Goal: Task Accomplishment & Management: Use online tool/utility

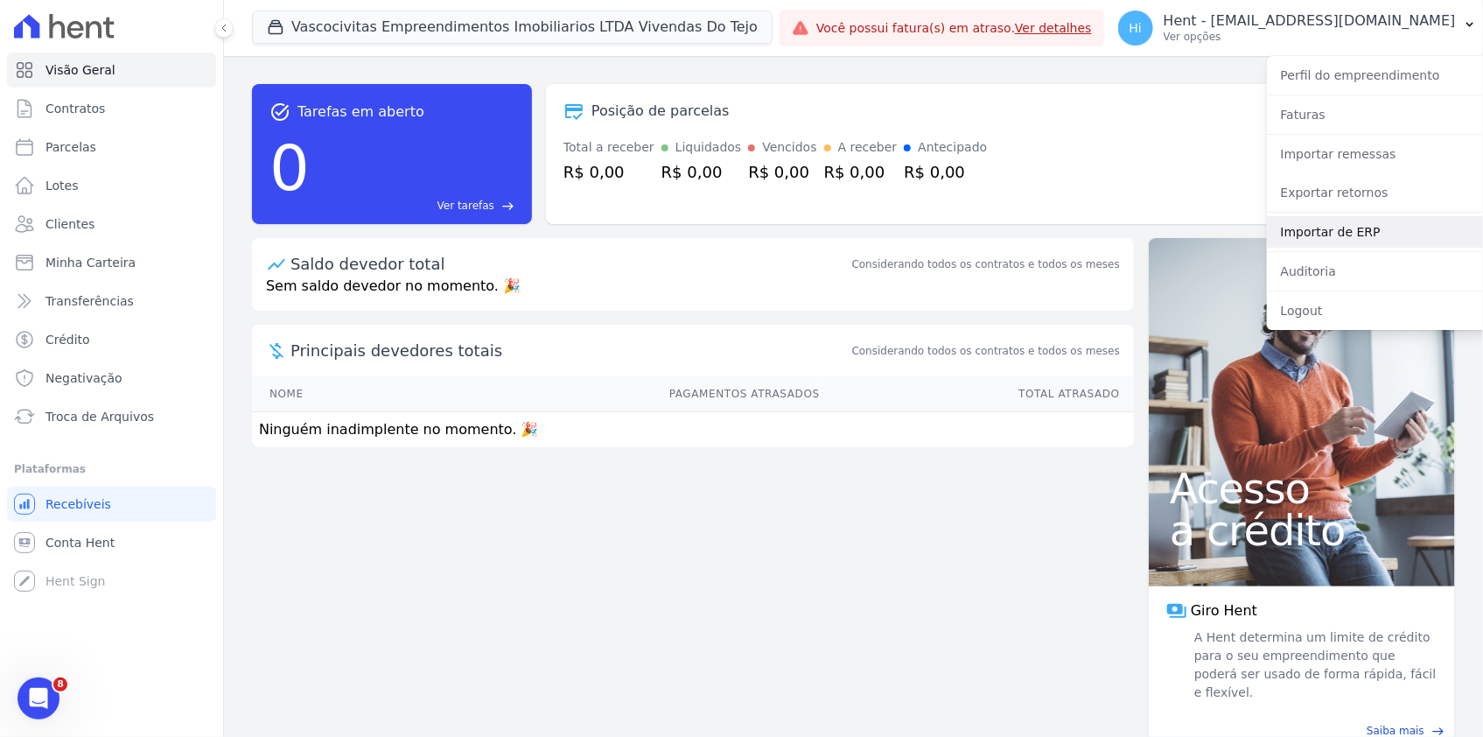
click at [1087, 231] on link "Importar de ERP" at bounding box center [1379, 232] width 224 height 32
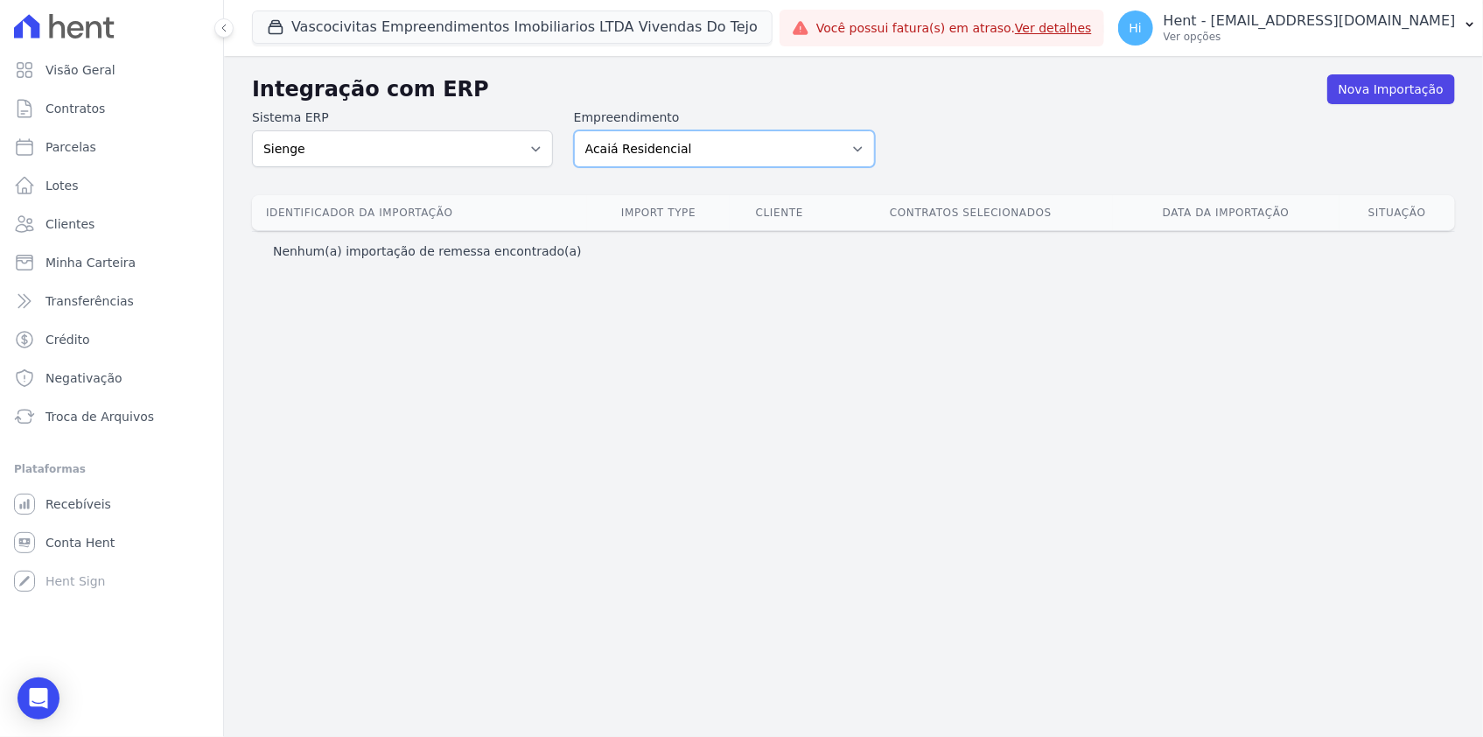
click at [699, 158] on select "Acaiá Residencial ACQUA 8 PELOTAS SPE LTDA ACQUA 8 PELOTAS SPE LTDA II ACQUA LI…" at bounding box center [724, 148] width 301 height 37
select select "dbb7463e-8a29-48a8-88ca-929256d1abe4"
click at [574, 130] on select "Acaiá Residencial ACQUA 8 PELOTAS SPE LTDA ACQUA 8 PELOTAS SPE LTDA II ACQUA LI…" at bounding box center [724, 148] width 301 height 37
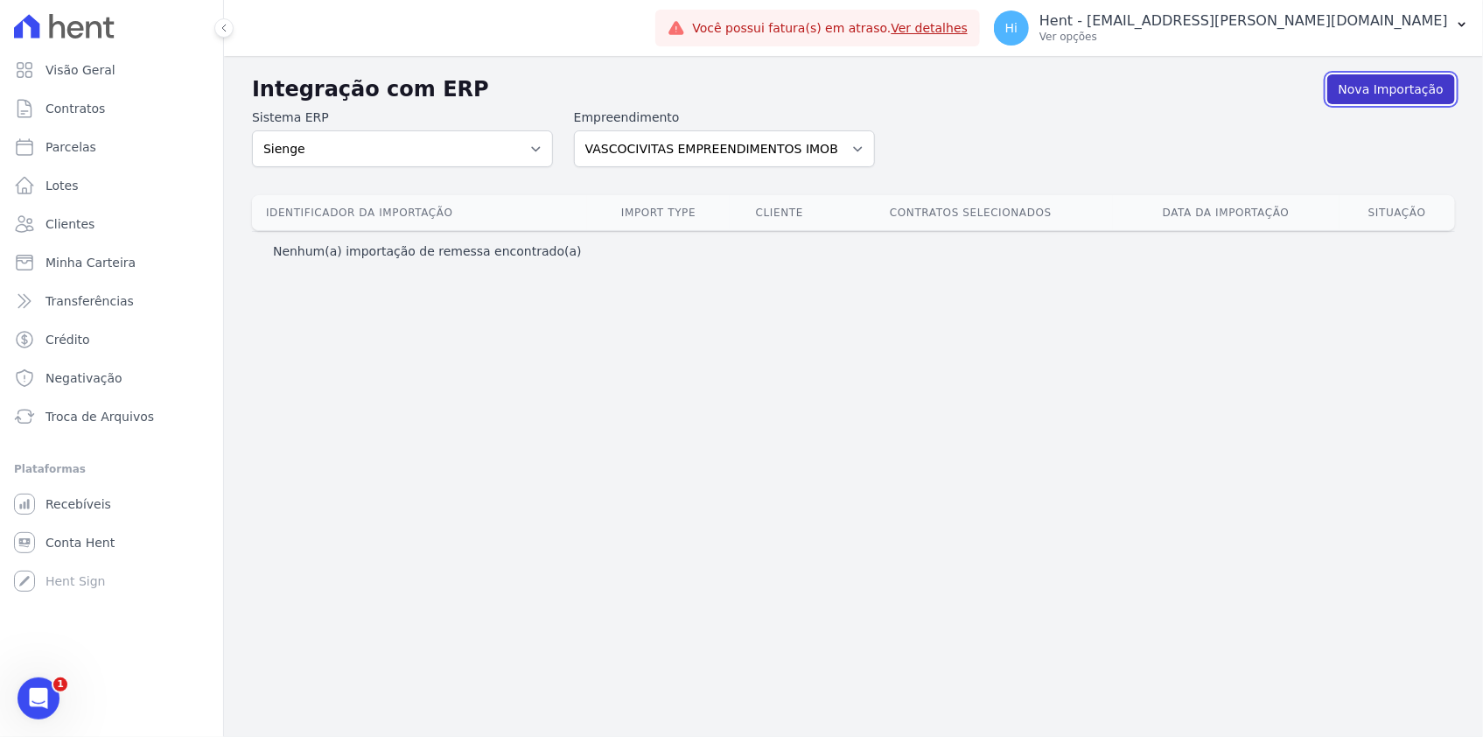
click at [1383, 84] on link "Nova Importação" at bounding box center [1391, 89] width 128 height 30
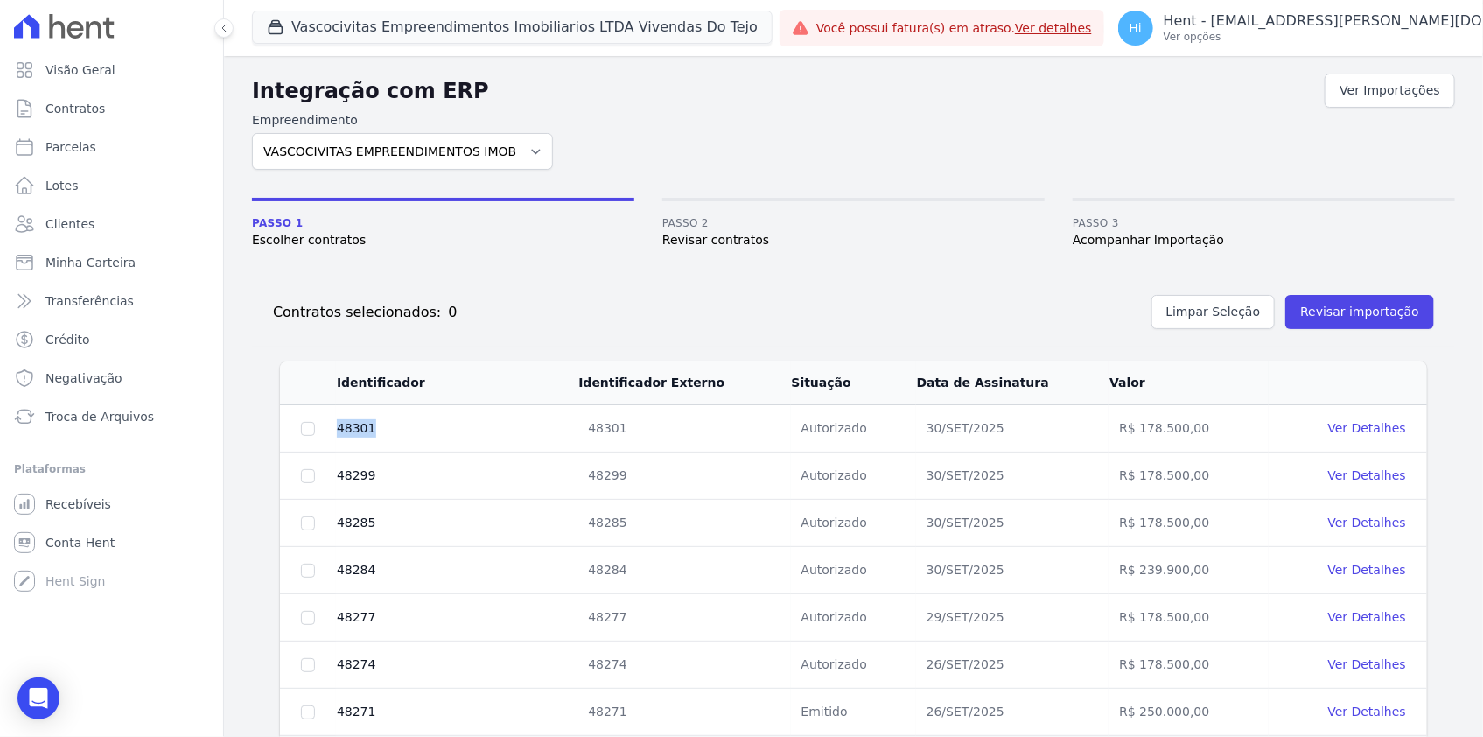
drag, startPoint x: 340, startPoint y: 426, endPoint x: 368, endPoint y: 424, distance: 28.1
click at [368, 424] on td "48301" at bounding box center [457, 428] width 242 height 47
click at [1364, 313] on button "Revisar importação" at bounding box center [1359, 312] width 149 height 34
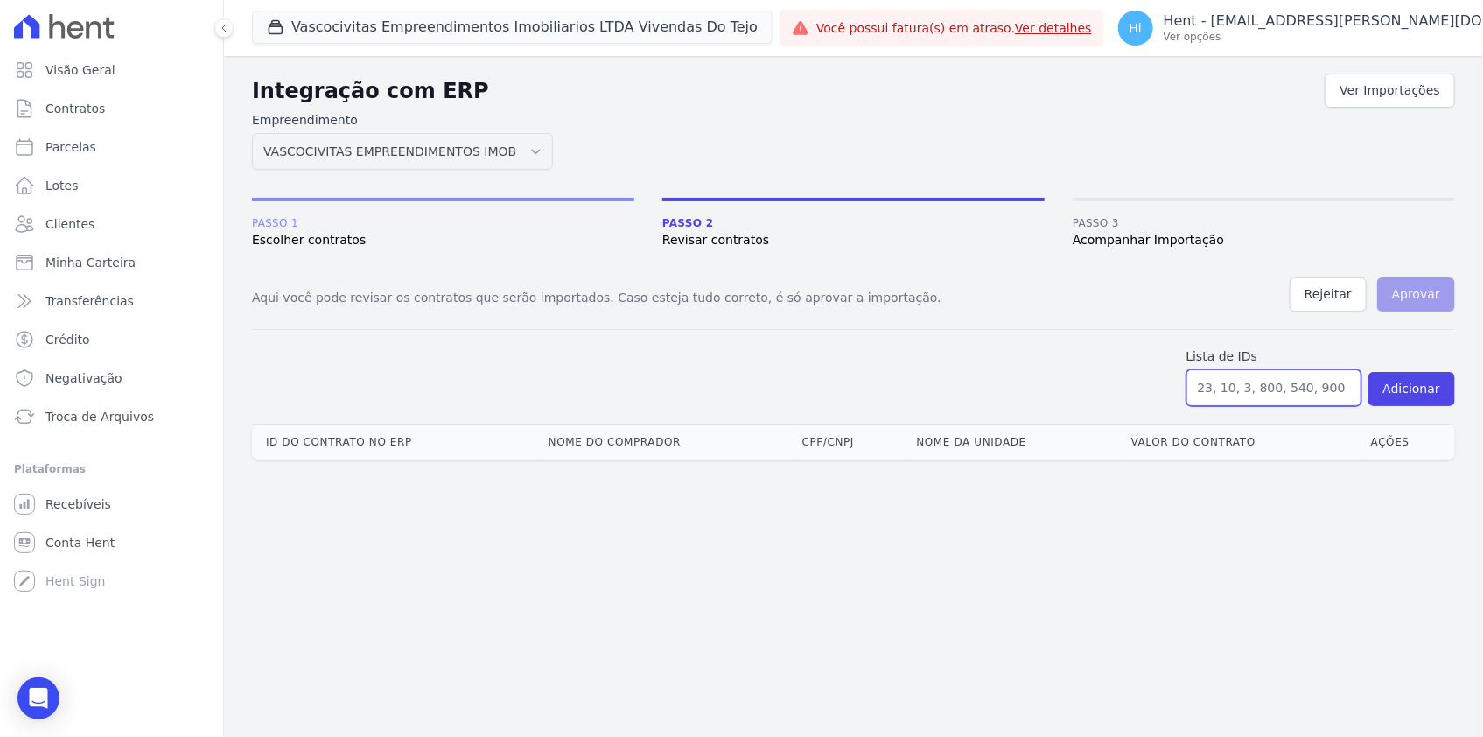
click at [1219, 389] on input "text" at bounding box center [1274, 387] width 175 height 37
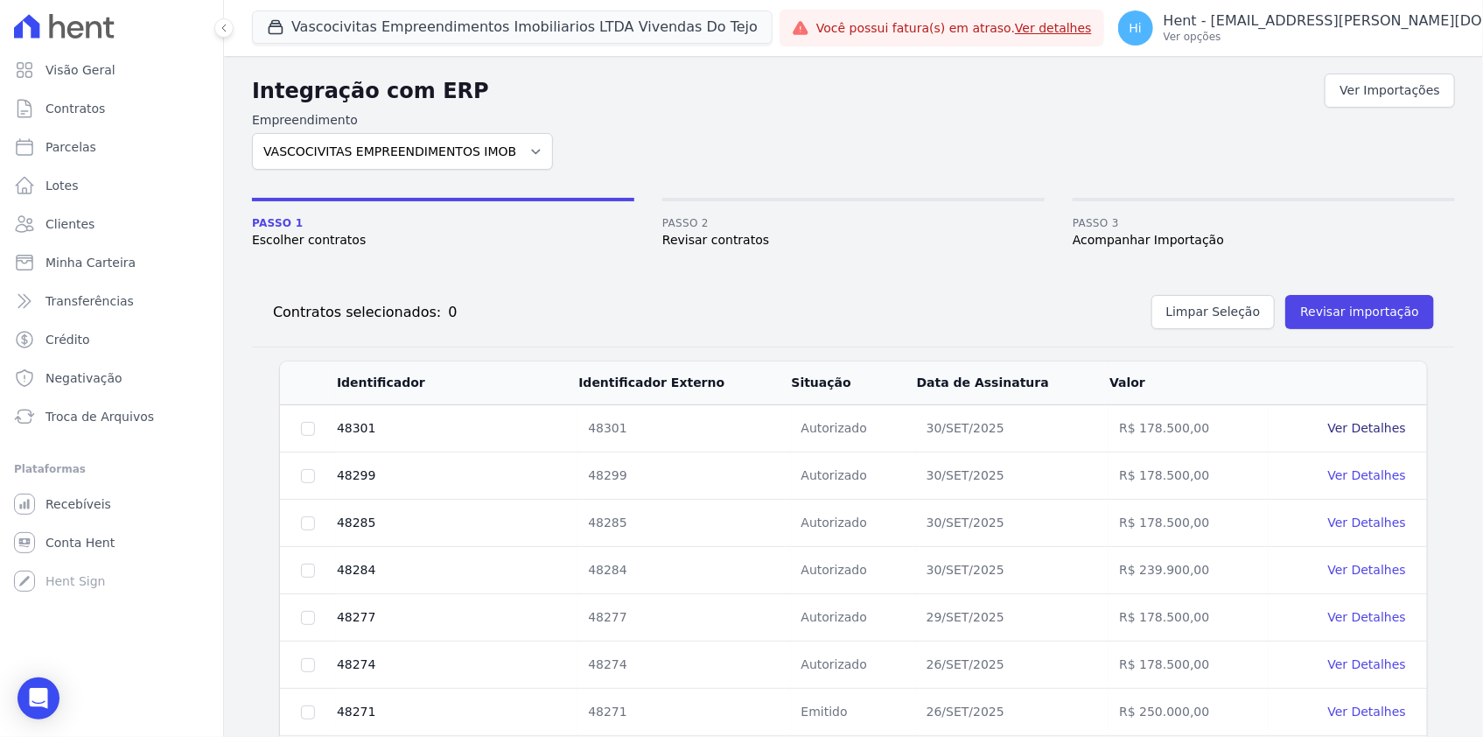
click at [1340, 428] on link "Ver Detalhes" at bounding box center [1367, 428] width 78 height 14
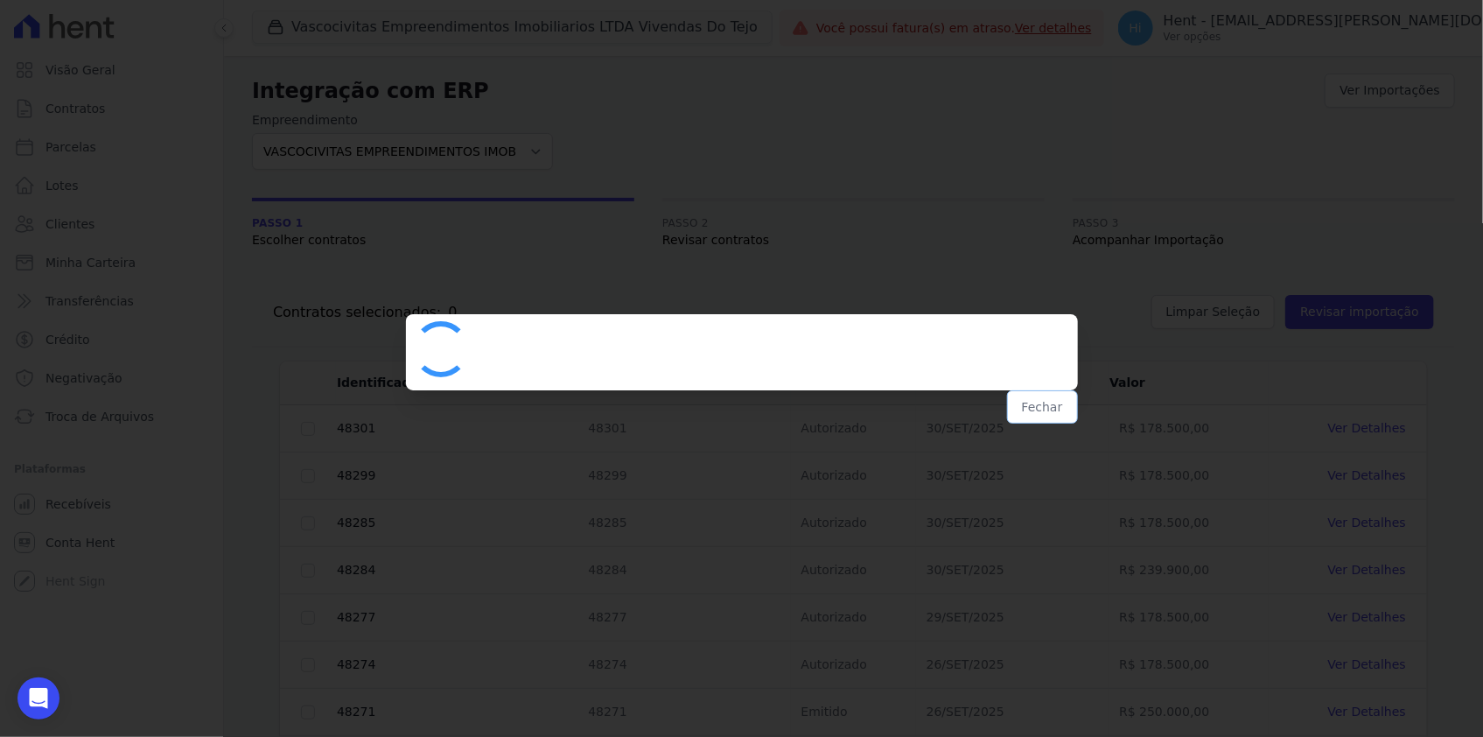
click at [1041, 408] on button "Fechar" at bounding box center [1042, 406] width 71 height 33
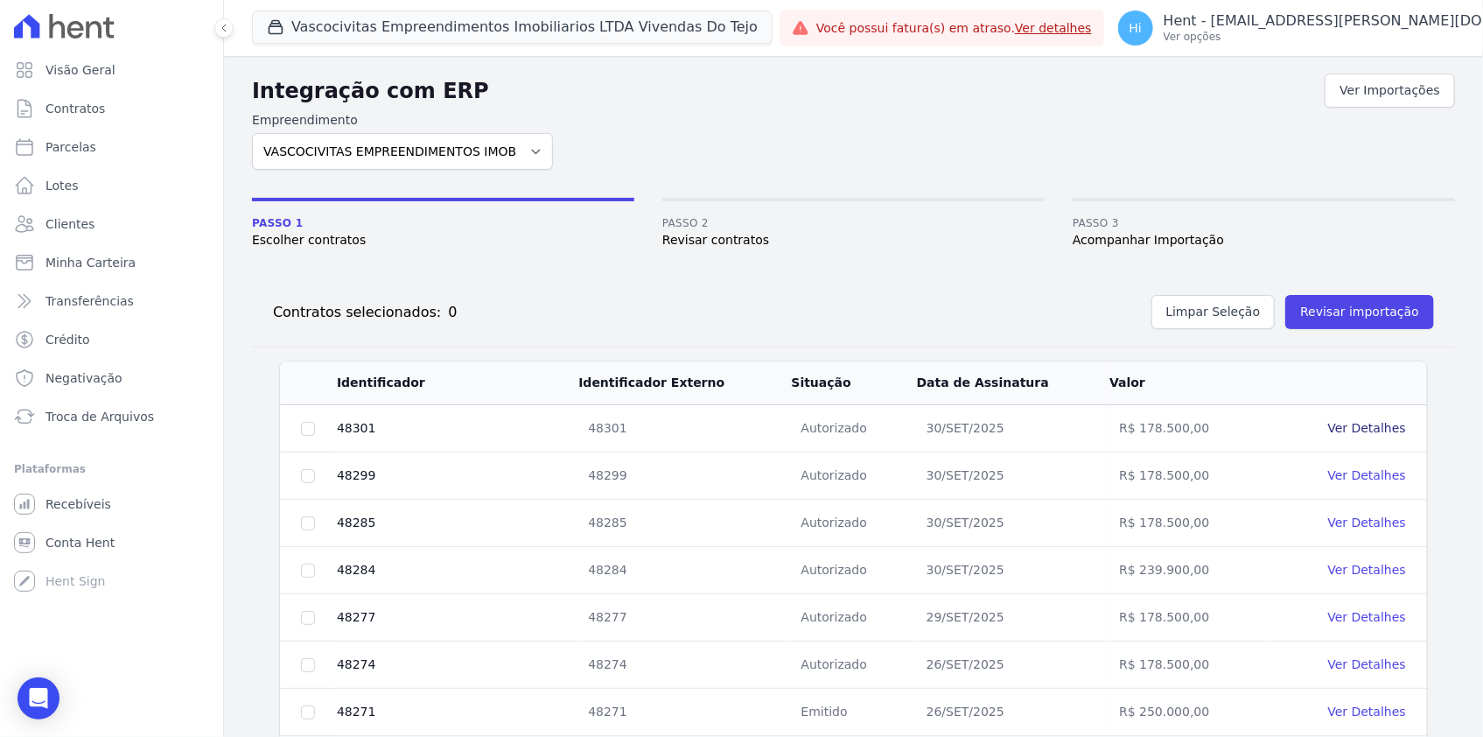
click at [1383, 431] on link "Ver Detalhes" at bounding box center [1367, 428] width 78 height 14
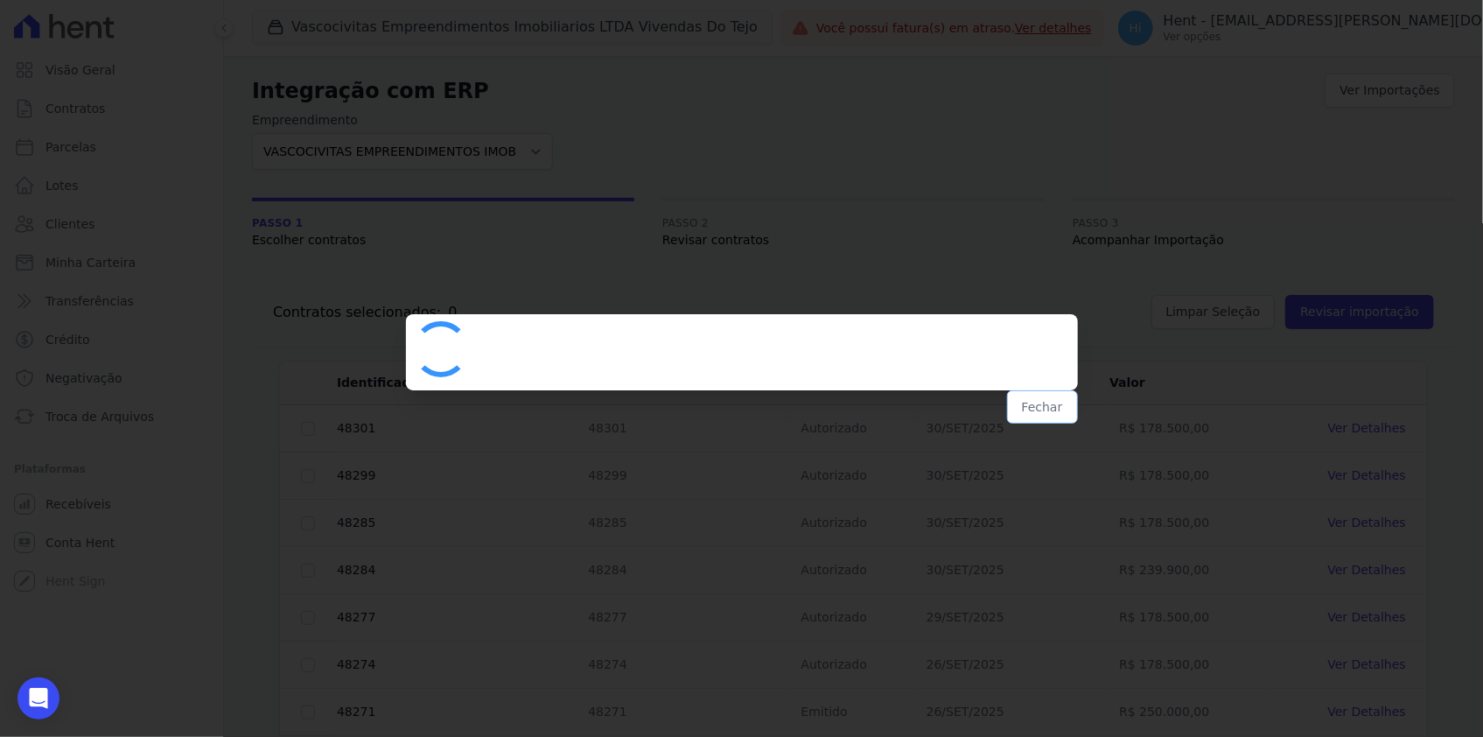
click at [1054, 403] on button "Fechar" at bounding box center [1042, 406] width 71 height 33
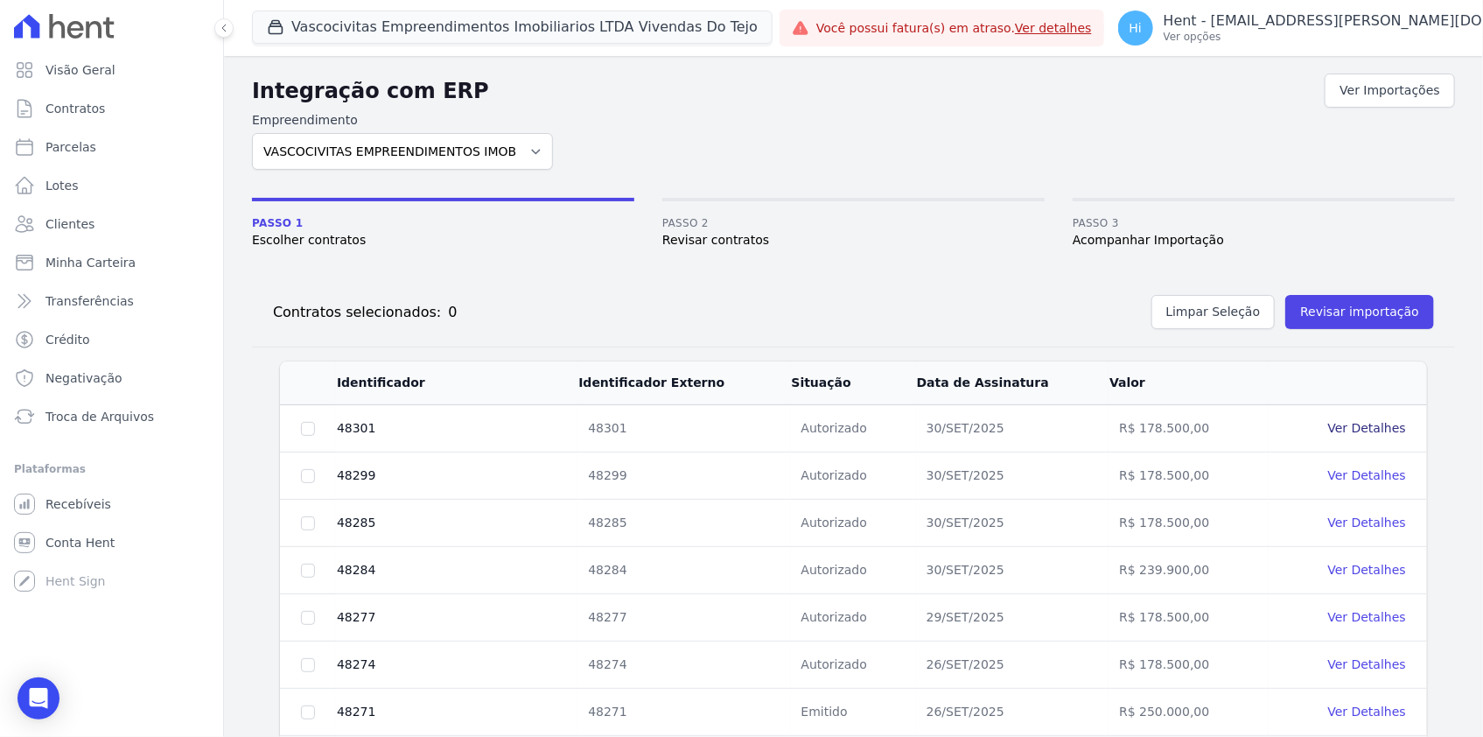
click at [1336, 421] on link "Ver Detalhes" at bounding box center [1367, 428] width 78 height 14
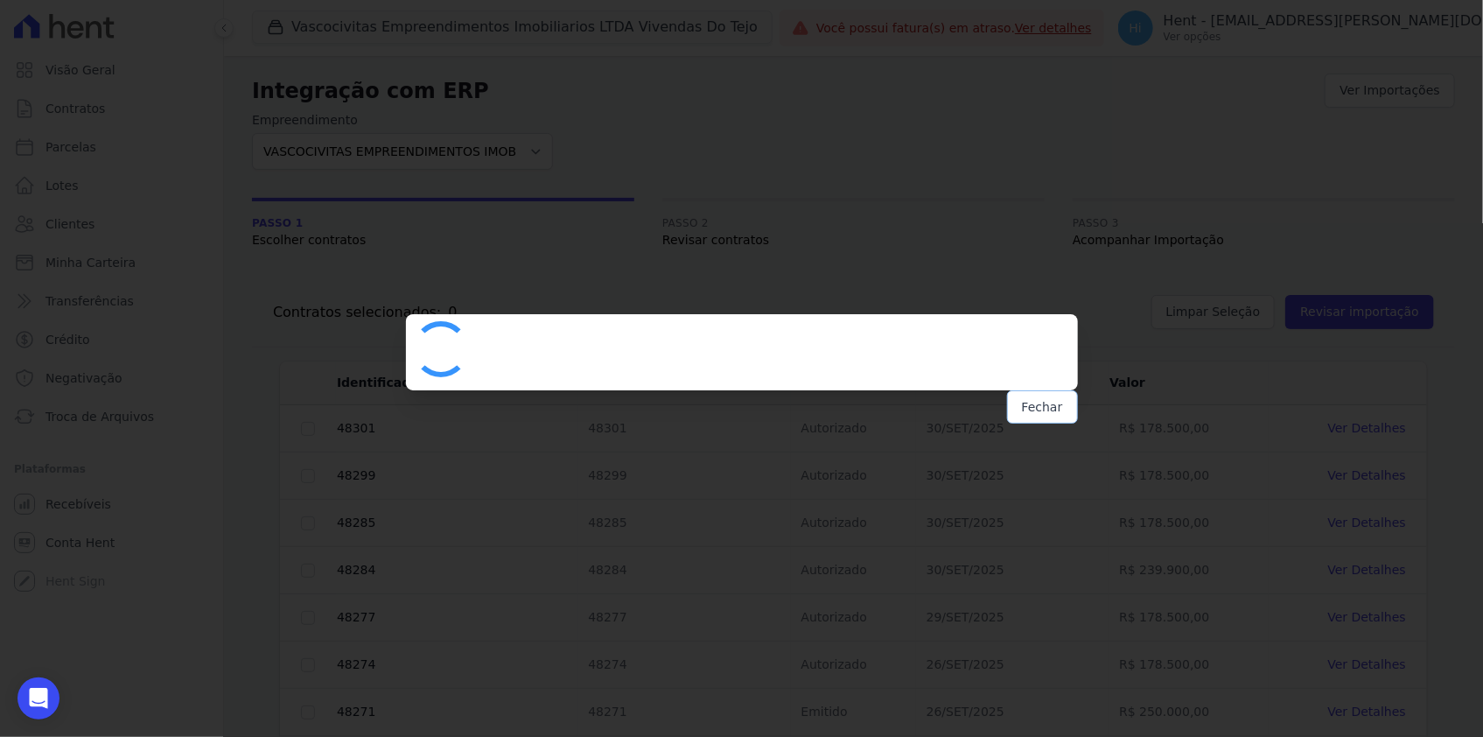
drag, startPoint x: 1043, startPoint y: 406, endPoint x: 1214, endPoint y: 408, distance: 170.6
click at [1045, 406] on button "Fechar" at bounding box center [1042, 406] width 71 height 33
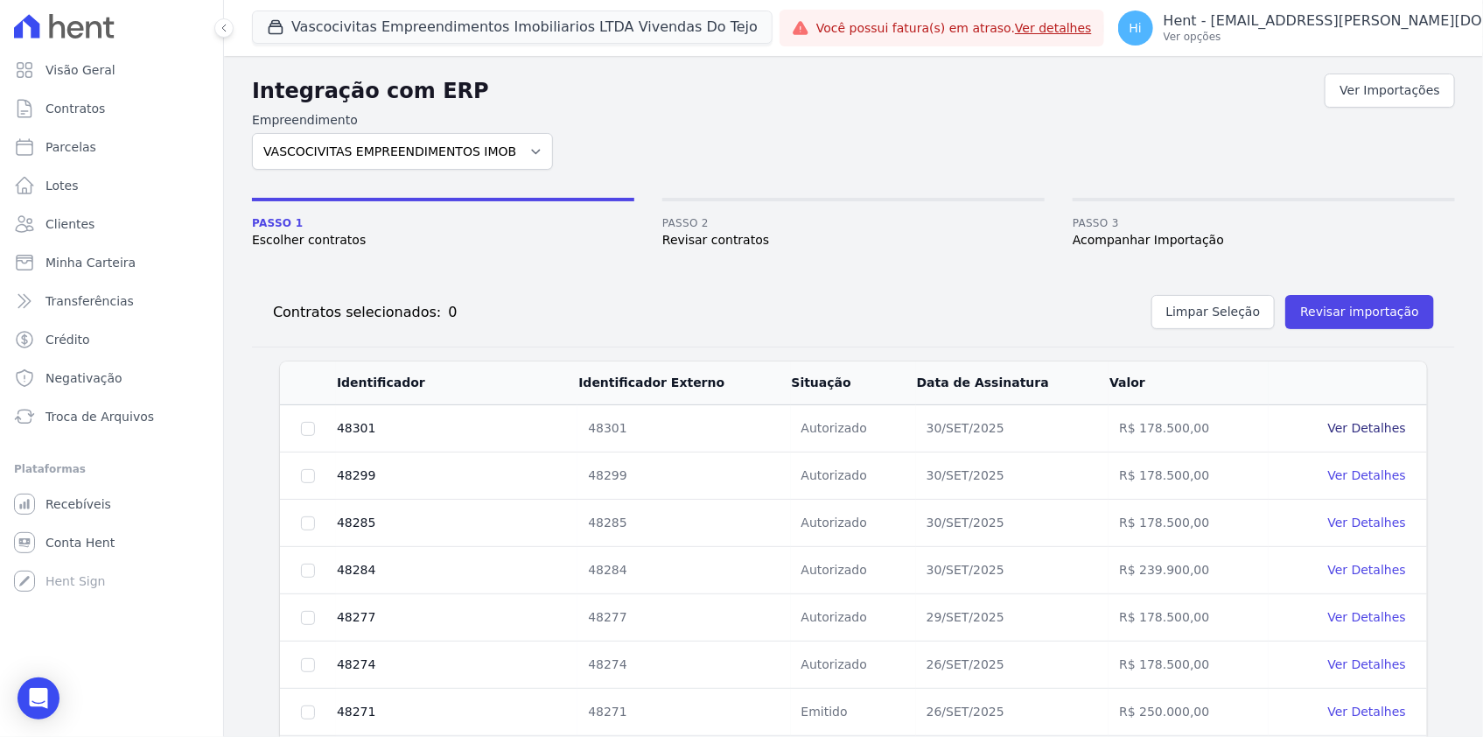
click at [1351, 423] on link "Ver Detalhes" at bounding box center [1367, 428] width 78 height 14
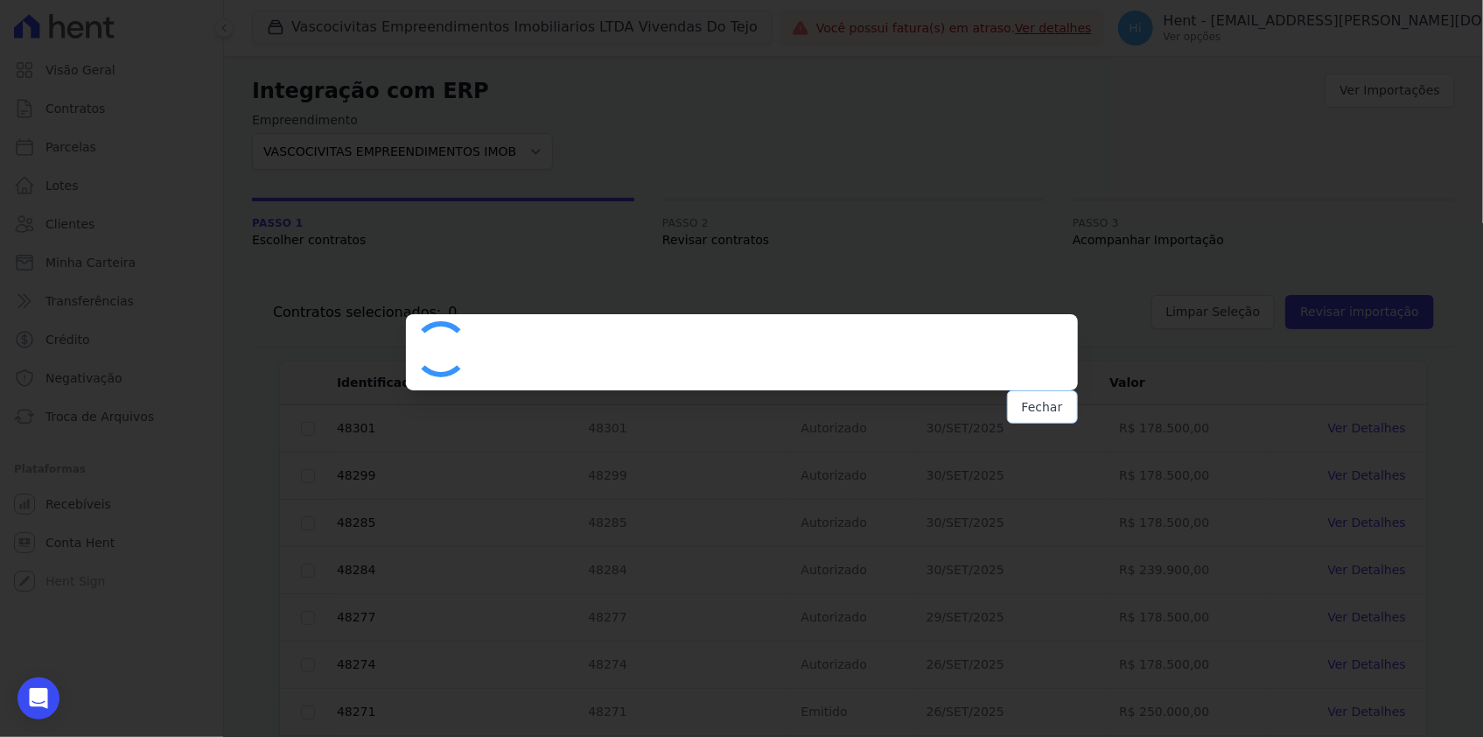
click at [1043, 406] on button "Fechar" at bounding box center [1042, 406] width 71 height 33
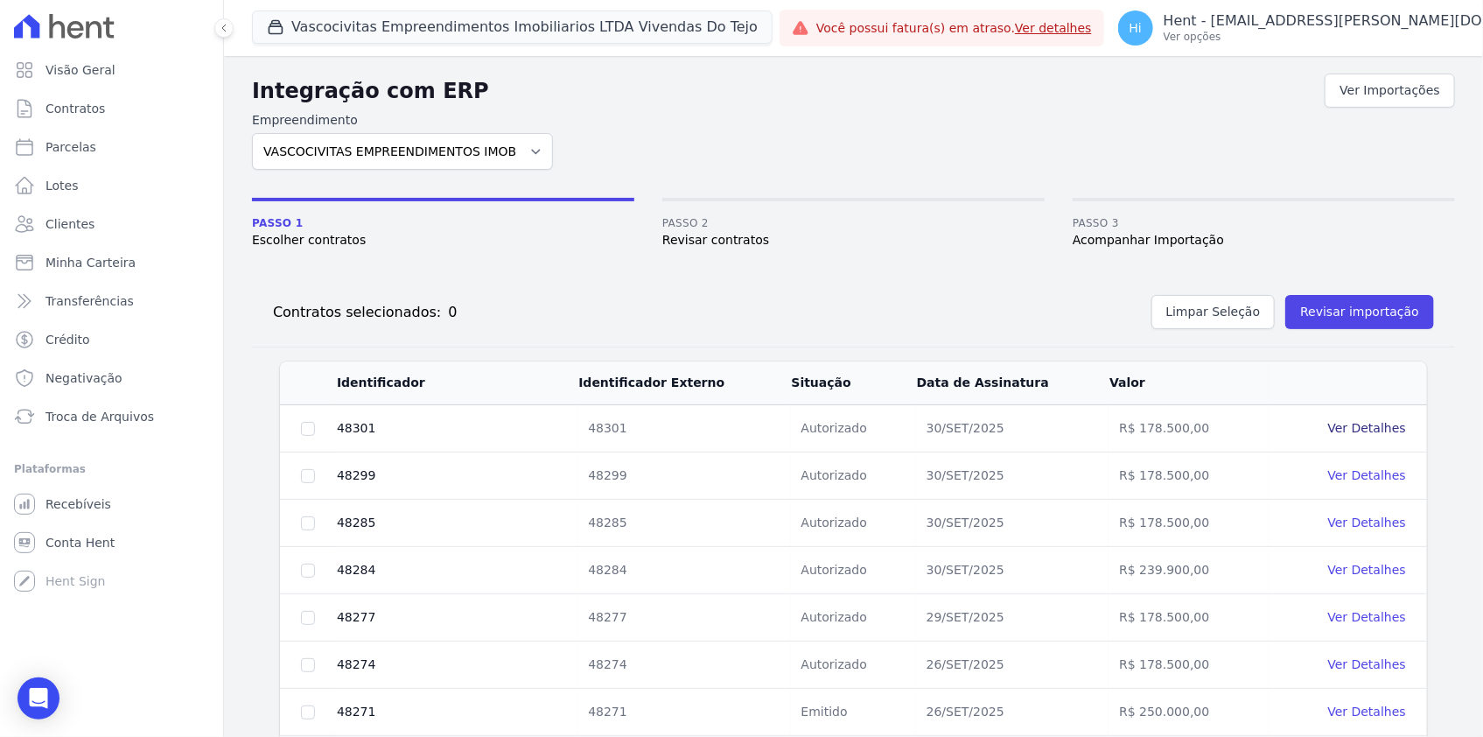
click at [1349, 427] on link "Ver Detalhes" at bounding box center [1367, 428] width 78 height 14
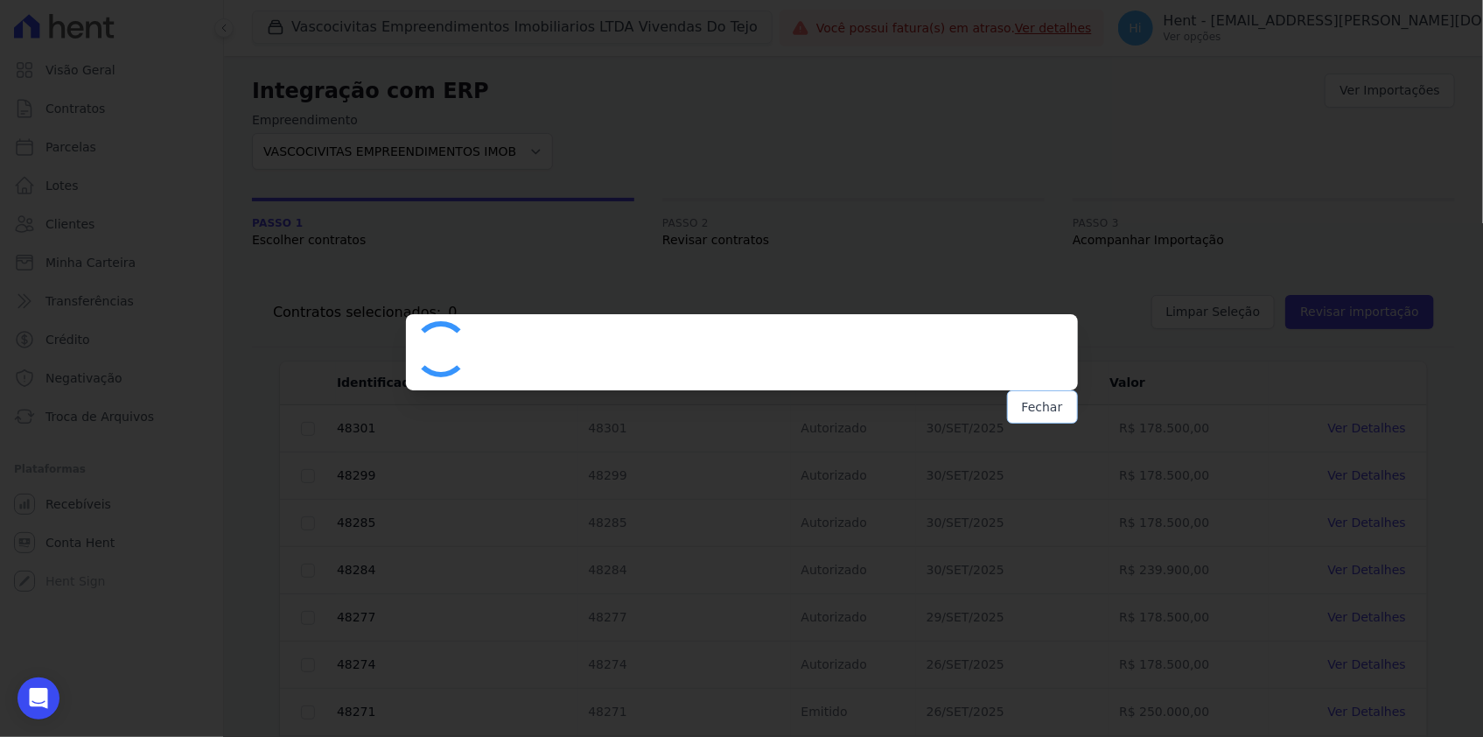
drag, startPoint x: 1038, startPoint y: 403, endPoint x: 1218, endPoint y: 419, distance: 180.9
click at [1039, 403] on button "Fechar" at bounding box center [1042, 406] width 71 height 33
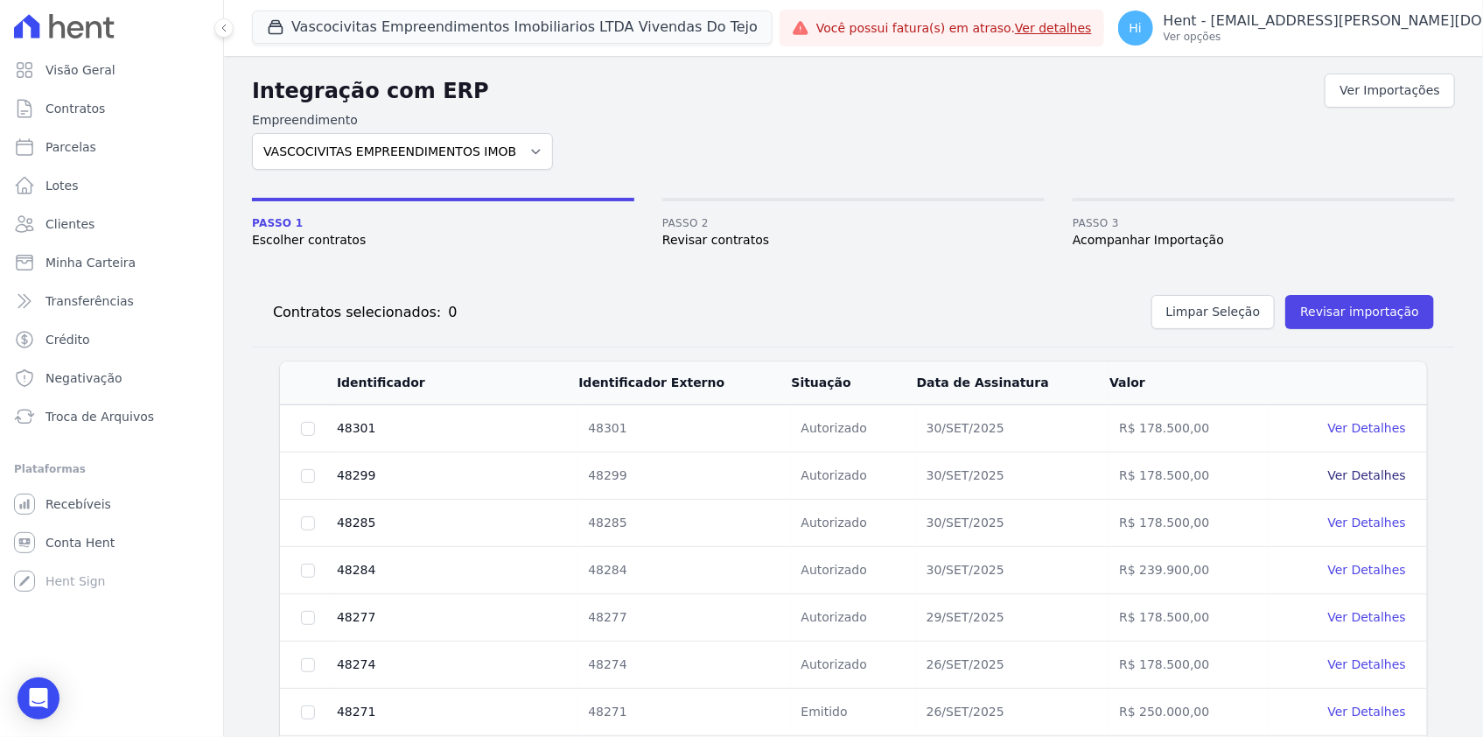
click at [1352, 473] on link "Ver Detalhes" at bounding box center [1367, 475] width 78 height 14
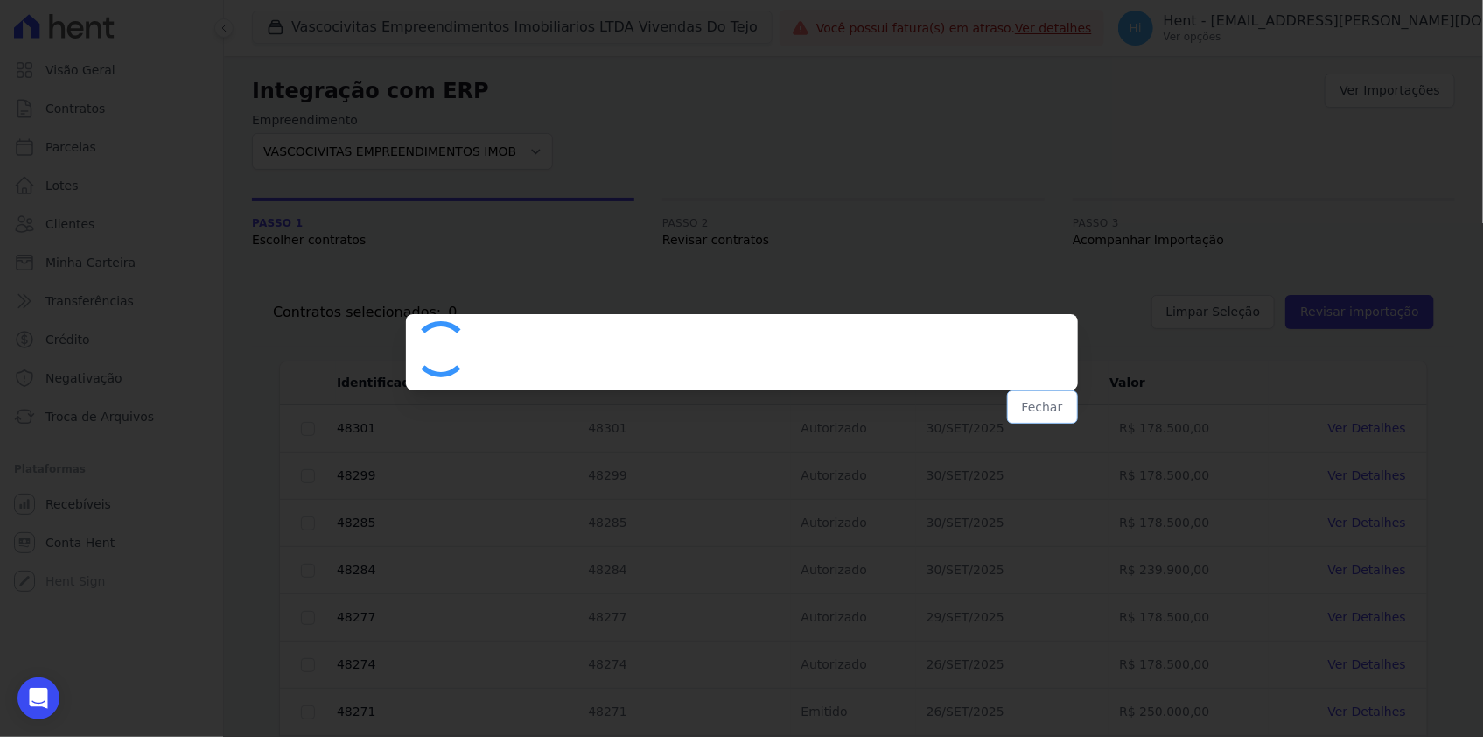
click at [1049, 413] on button "Fechar" at bounding box center [1042, 406] width 71 height 33
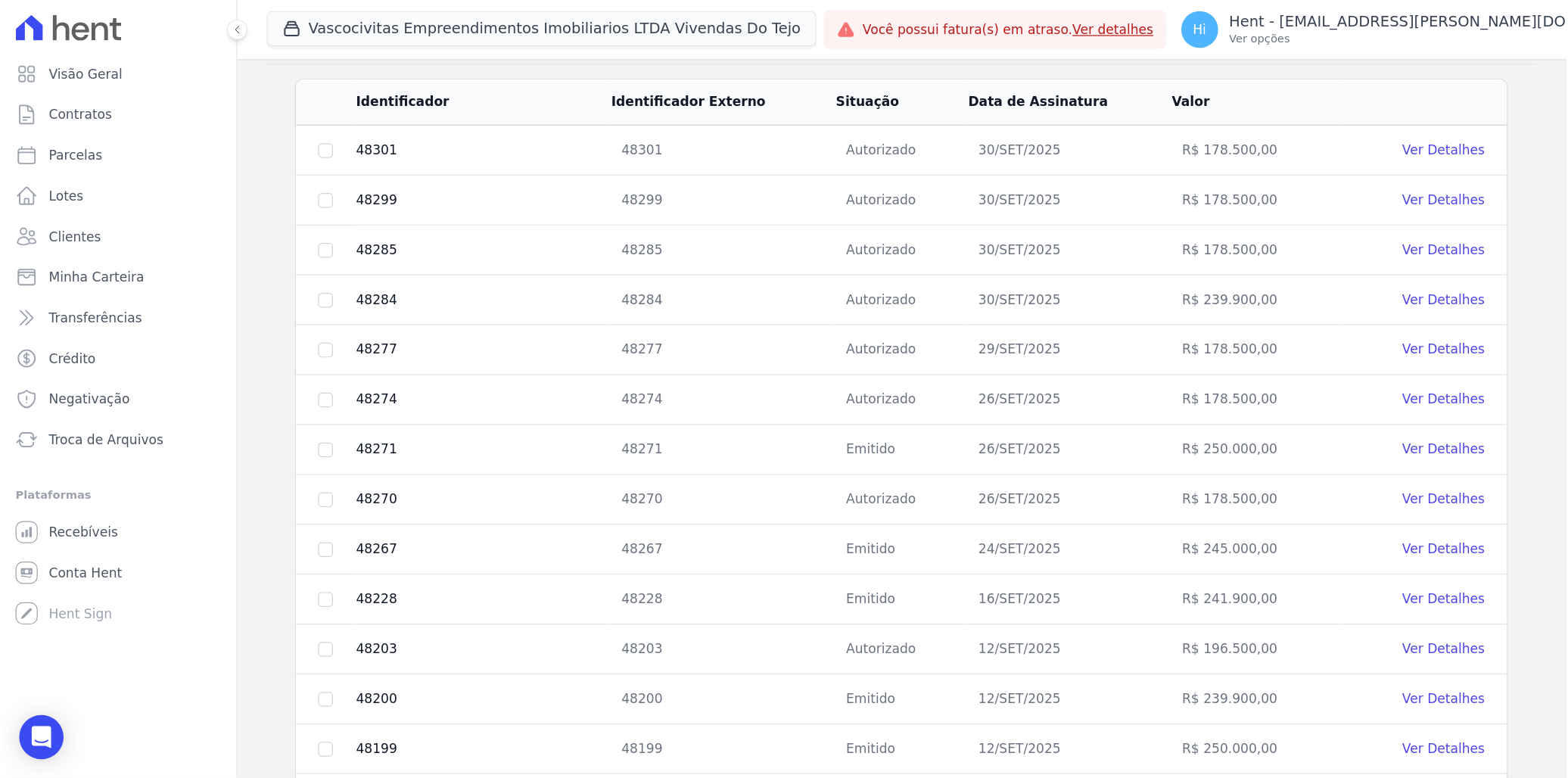
scroll to position [343, 0]
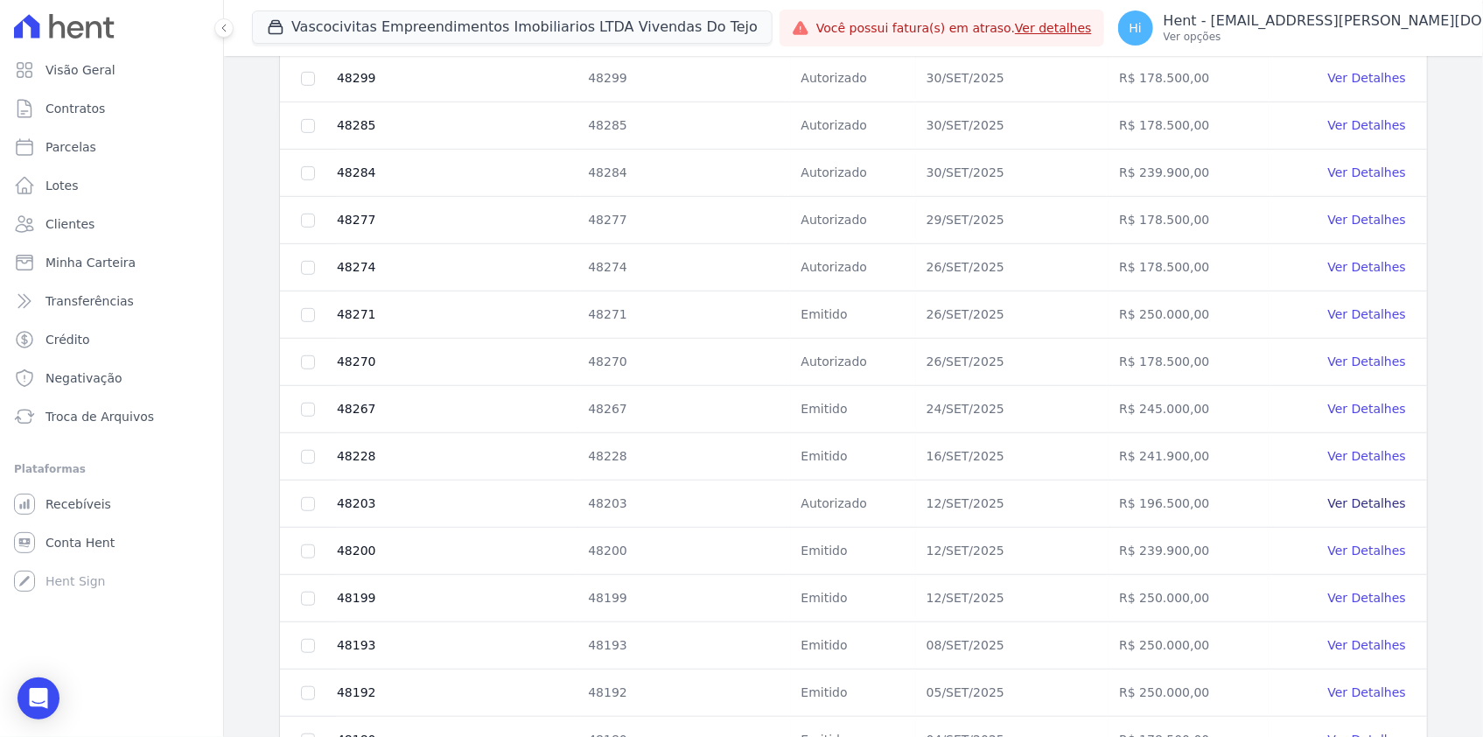
click at [1348, 496] on link "Ver Detalhes" at bounding box center [1367, 503] width 78 height 14
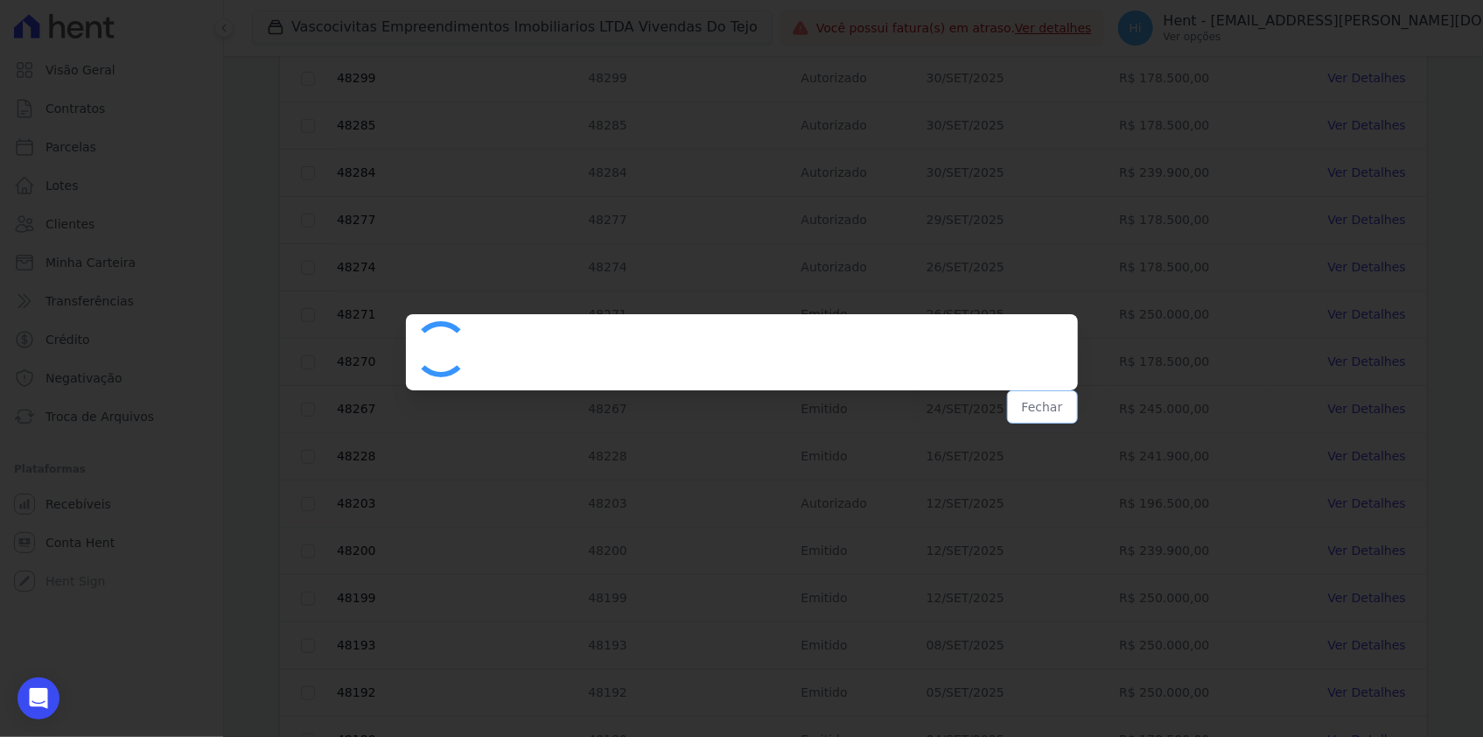
click at [1037, 410] on button "Fechar" at bounding box center [1042, 406] width 71 height 33
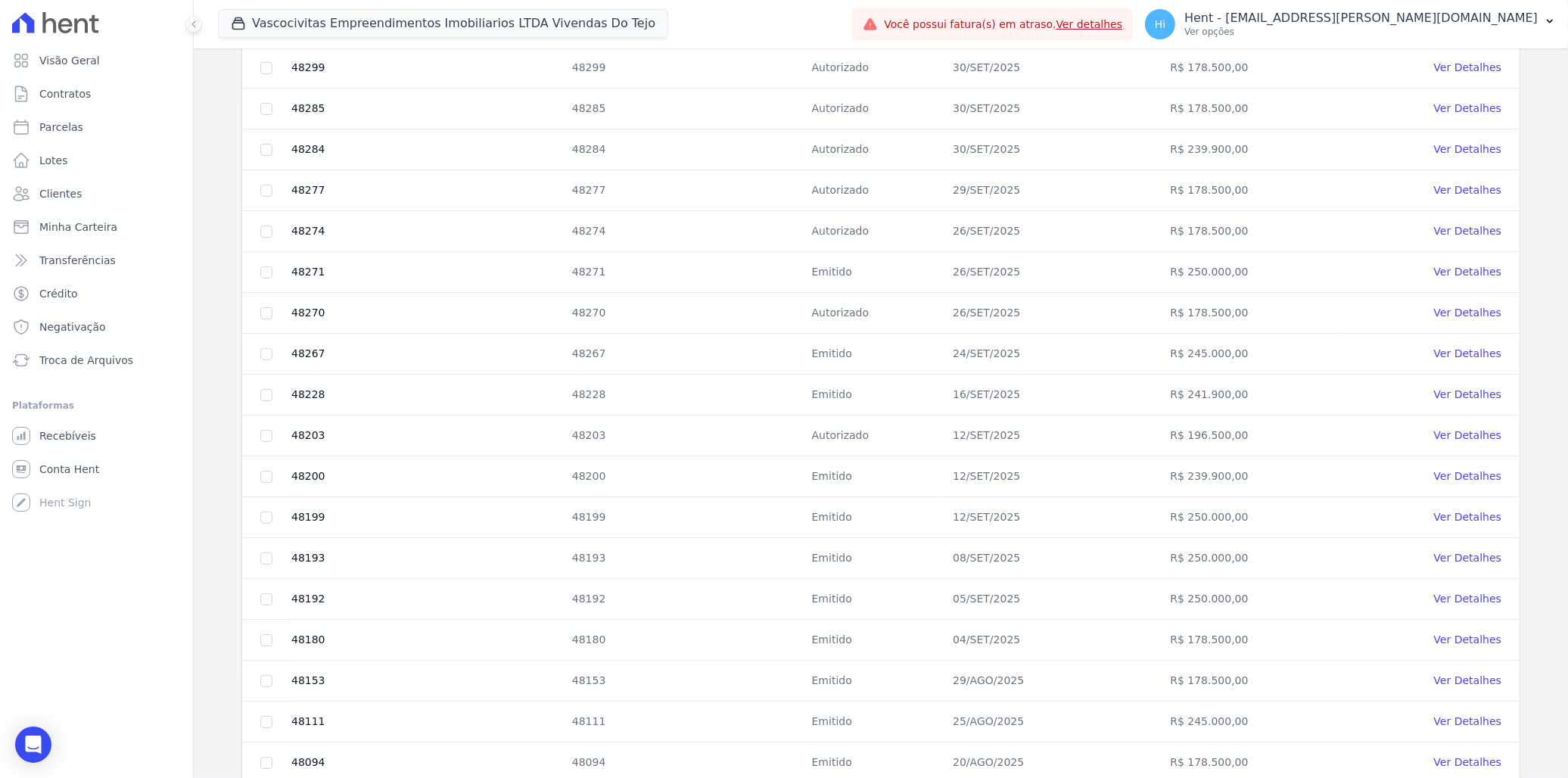
scroll to position [0, 0]
